Goal: Information Seeking & Learning: Learn about a topic

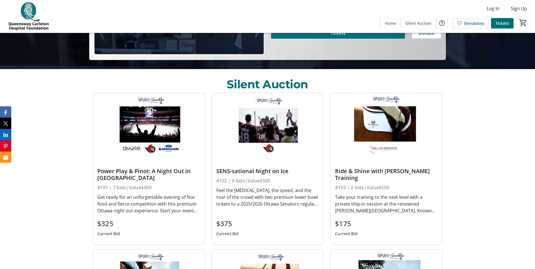
scroll to position [197, 0]
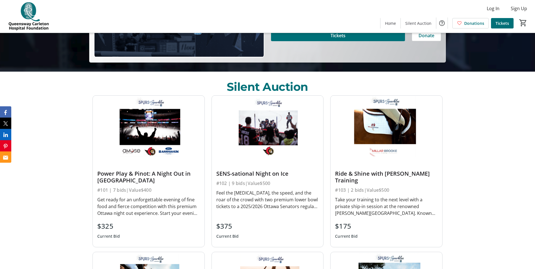
click at [164, 192] on div "#101 | 7 bids | Value $400" at bounding box center [148, 190] width 103 height 8
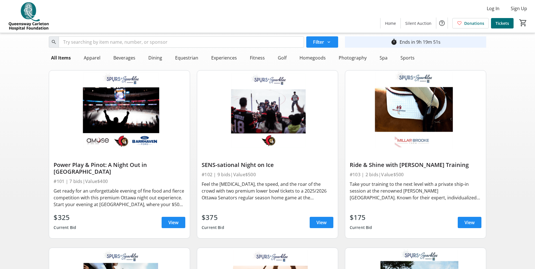
scroll to position [14, 0]
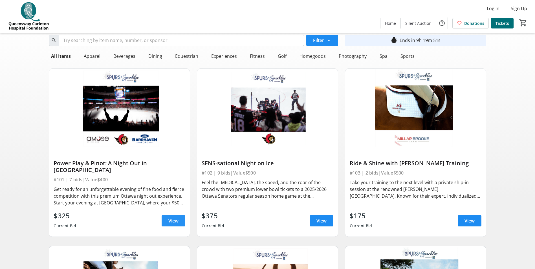
click at [177, 217] on span "View" at bounding box center [173, 220] width 10 height 7
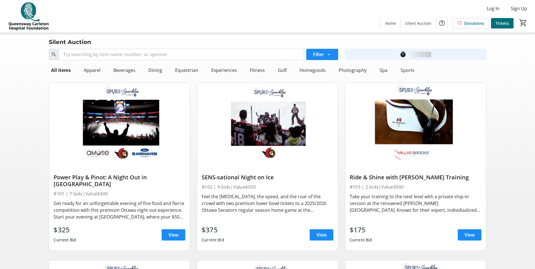
scroll to position [14, 0]
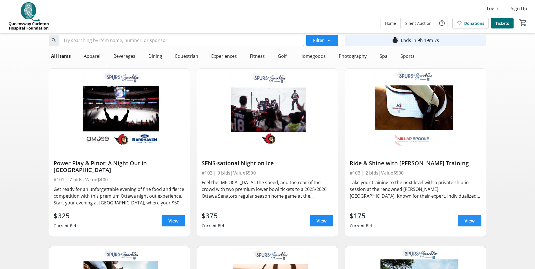
click at [469, 218] on span at bounding box center [470, 221] width 24 height 14
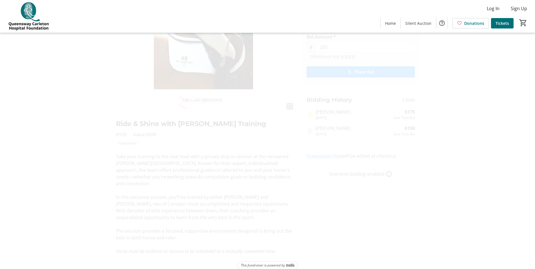
scroll to position [43, 0]
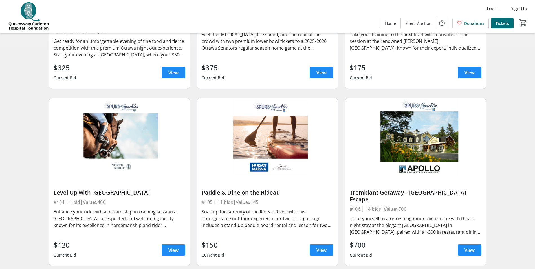
scroll to position [169, 0]
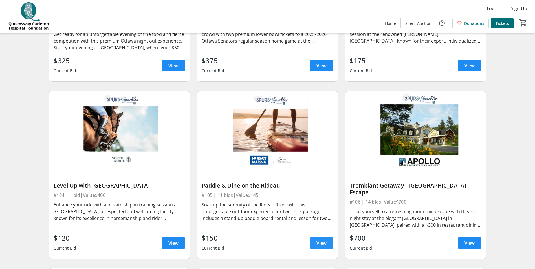
click at [322, 240] on span "View" at bounding box center [321, 243] width 10 height 7
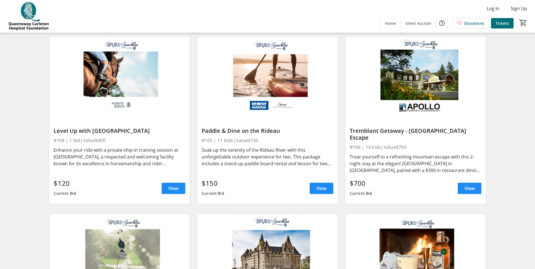
scroll to position [226, 0]
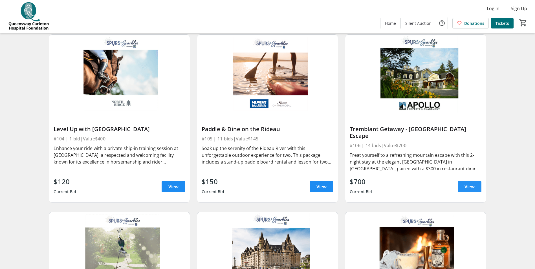
click at [464, 180] on span at bounding box center [470, 187] width 24 height 14
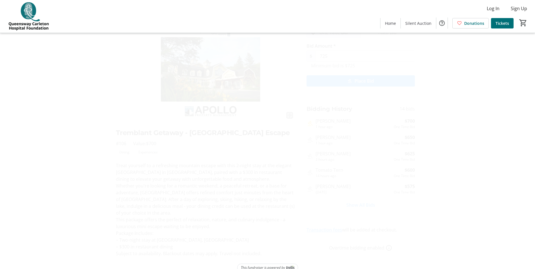
scroll to position [0, 0]
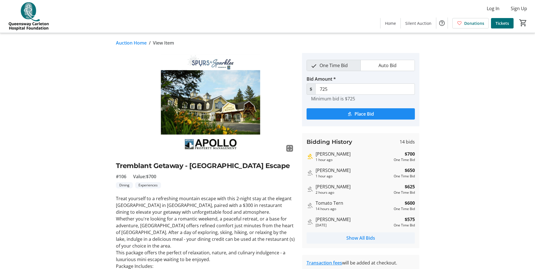
click at [354, 237] on span "Show All Bids" at bounding box center [360, 238] width 29 height 7
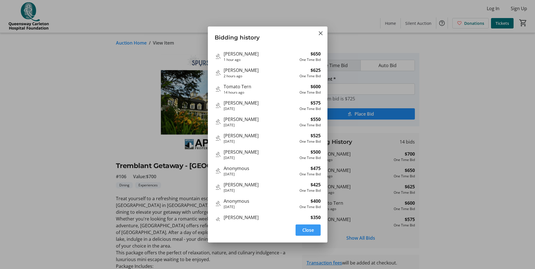
scroll to position [0, 0]
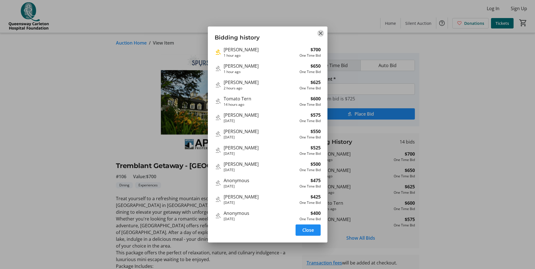
click at [320, 33] on mat-icon "Close" at bounding box center [320, 33] width 7 height 7
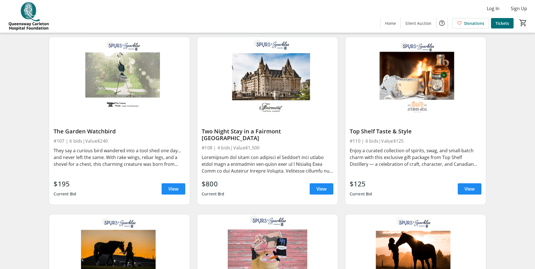
scroll to position [402, 0]
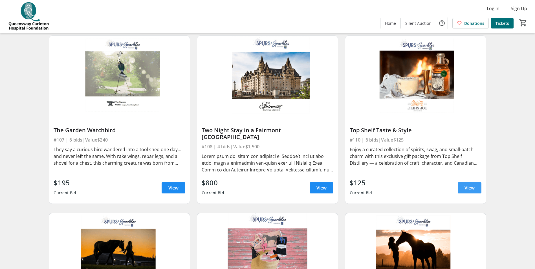
click at [473, 184] on span "View" at bounding box center [470, 187] width 10 height 7
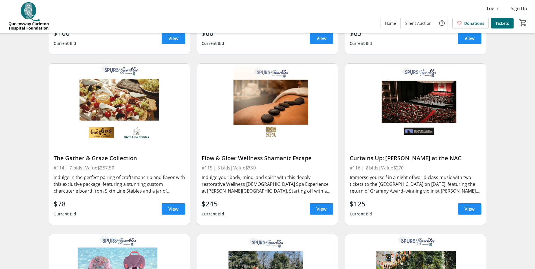
scroll to position [726, 0]
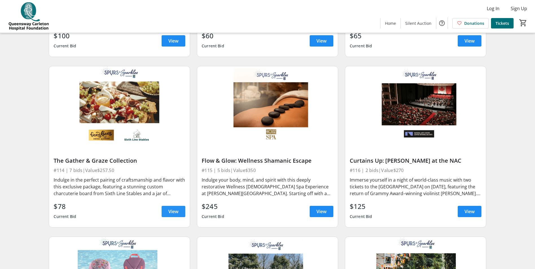
click at [173, 208] on span "View" at bounding box center [173, 211] width 10 height 7
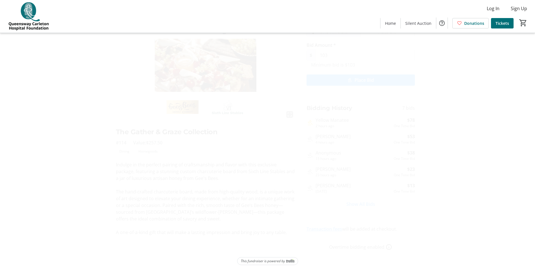
scroll to position [37, 0]
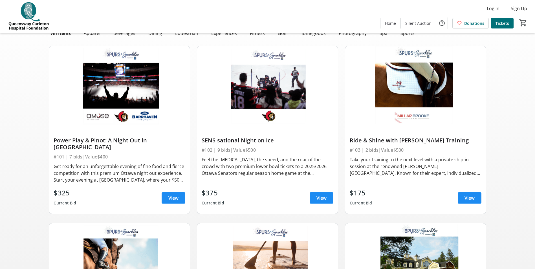
scroll to position [726, 0]
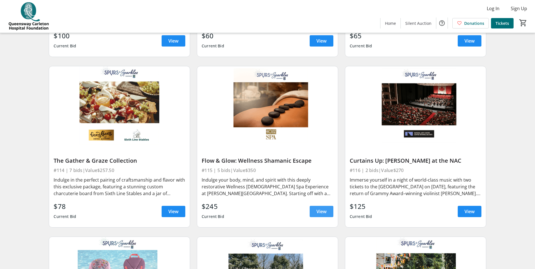
click at [326, 208] on span "View" at bounding box center [321, 211] width 10 height 7
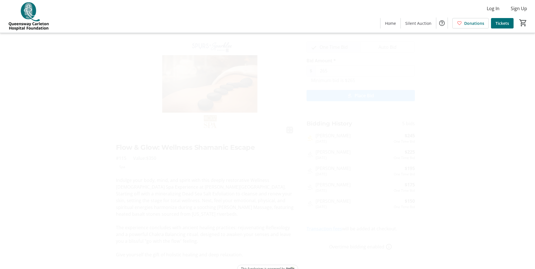
scroll to position [15, 0]
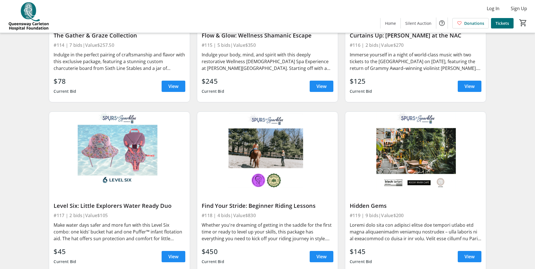
scroll to position [853, 0]
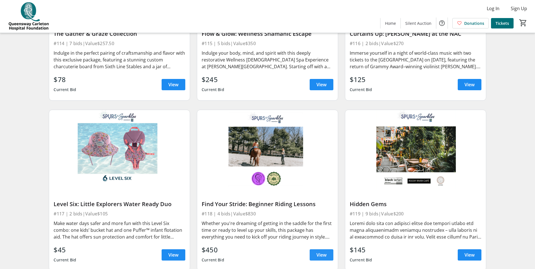
click at [316, 252] on span "View" at bounding box center [321, 255] width 10 height 7
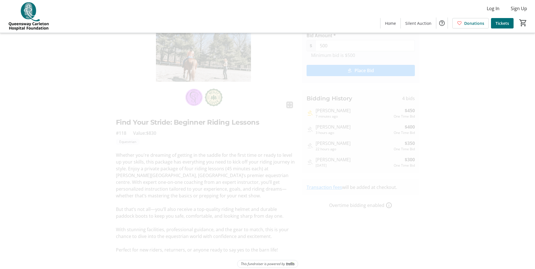
scroll to position [42, 0]
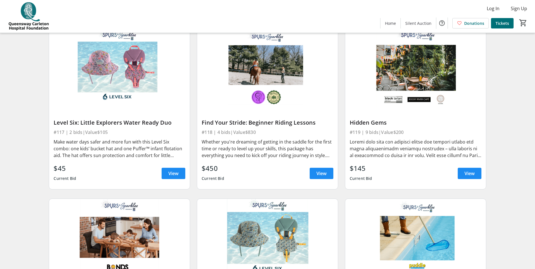
scroll to position [938, 0]
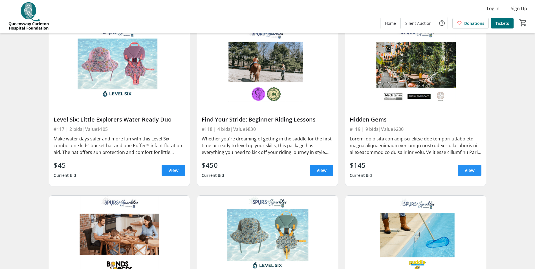
click at [470, 167] on span "View" at bounding box center [470, 170] width 10 height 7
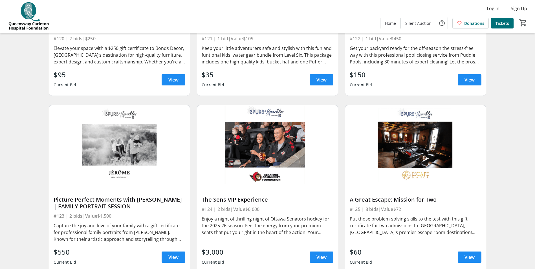
scroll to position [1206, 0]
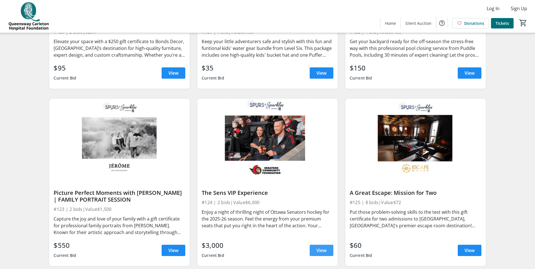
click at [319, 247] on span "View" at bounding box center [321, 250] width 10 height 7
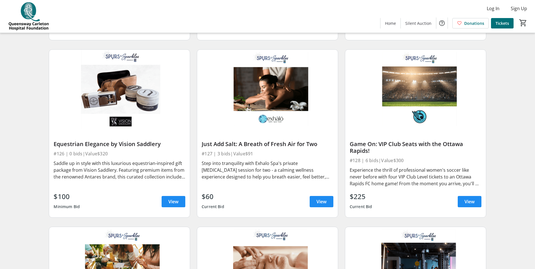
scroll to position [1431, 0]
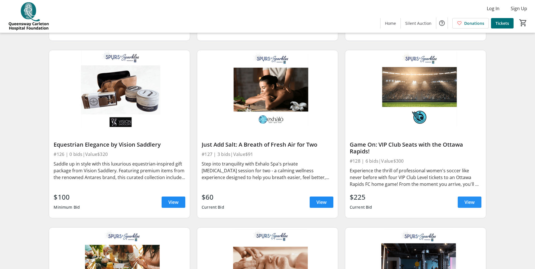
click at [465, 199] on span "View" at bounding box center [470, 202] width 10 height 7
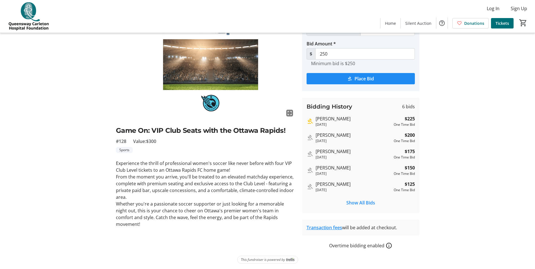
scroll to position [37, 0]
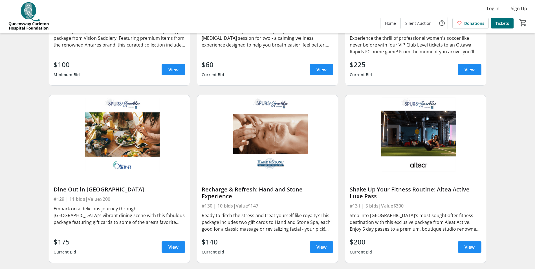
scroll to position [1565, 0]
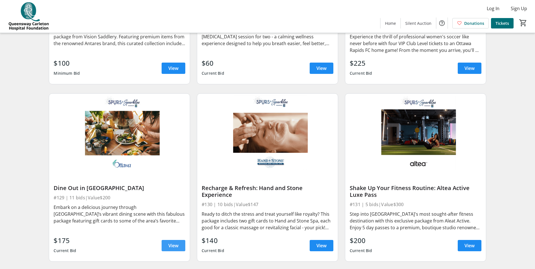
click at [166, 239] on span at bounding box center [174, 246] width 24 height 14
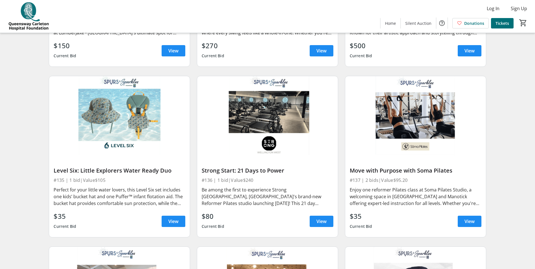
scroll to position [1939, 0]
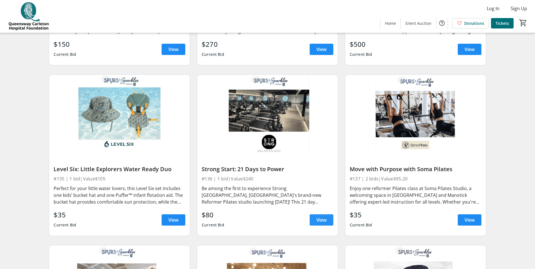
click at [316, 213] on span at bounding box center [322, 220] width 24 height 14
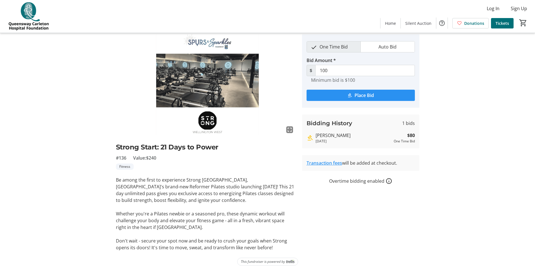
scroll to position [21, 0]
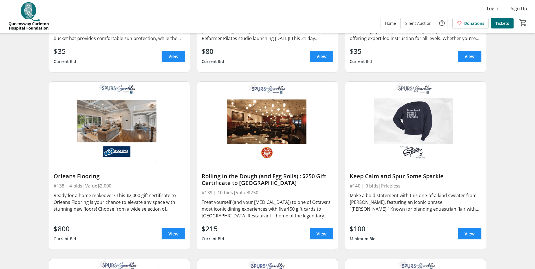
scroll to position [2108, 0]
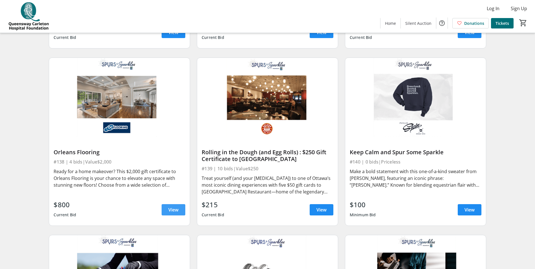
click at [166, 209] on span at bounding box center [174, 210] width 24 height 14
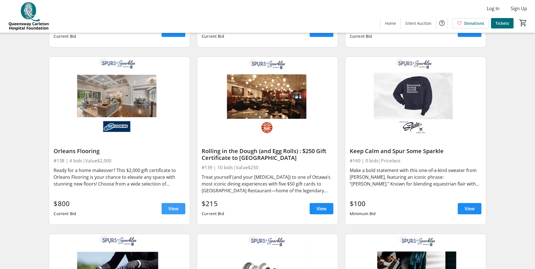
scroll to position [2129, 0]
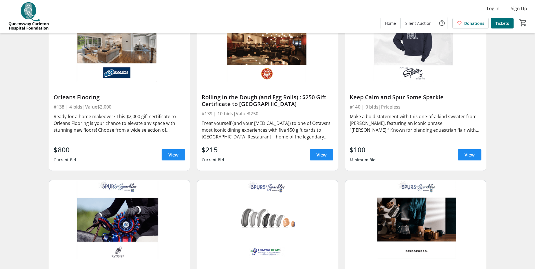
scroll to position [2181, 0]
